Goal: Transaction & Acquisition: Download file/media

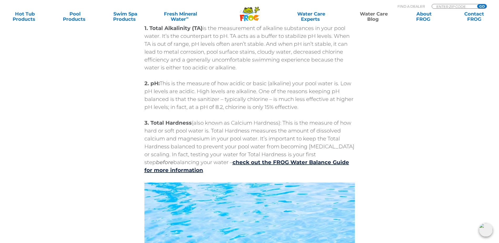
scroll to position [552, 0]
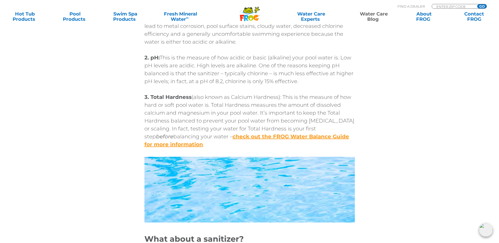
click at [303, 135] on link "check out the FROG Water Balance Guide for more information" at bounding box center [246, 140] width 205 height 14
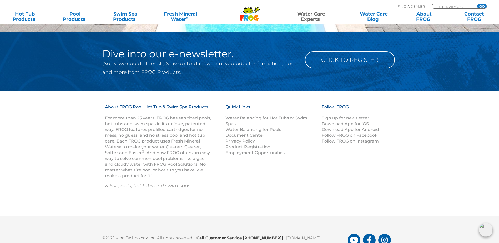
scroll to position [702, 0]
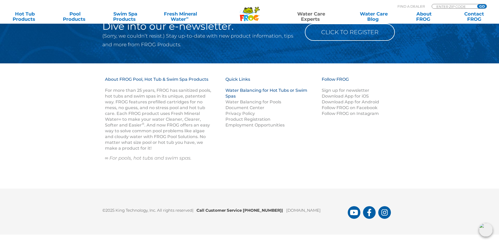
click at [284, 89] on link "Water Balancing for Hot Tubs or Swim Spas" at bounding box center [266, 93] width 82 height 11
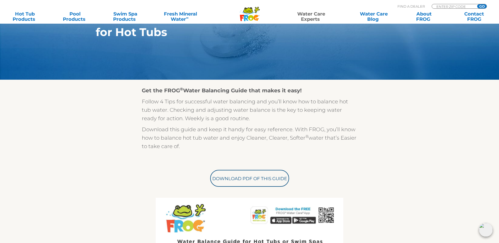
scroll to position [131, 0]
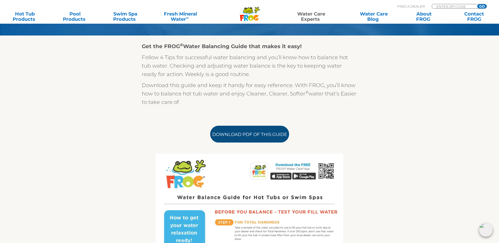
click at [245, 135] on link "Download PDF of this Guide" at bounding box center [249, 134] width 79 height 17
